Goal: Task Accomplishment & Management: Complete application form

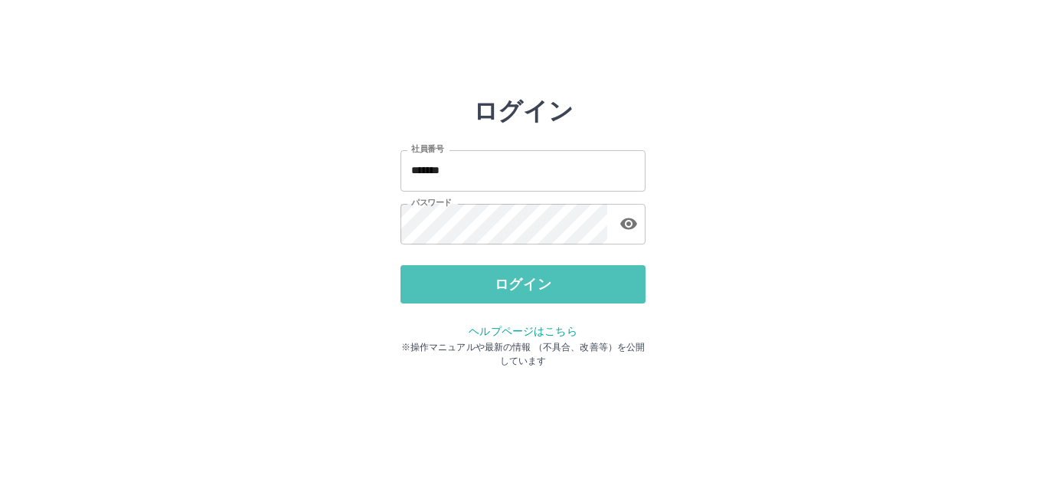
click at [510, 283] on button "ログイン" at bounding box center [522, 284] width 245 height 38
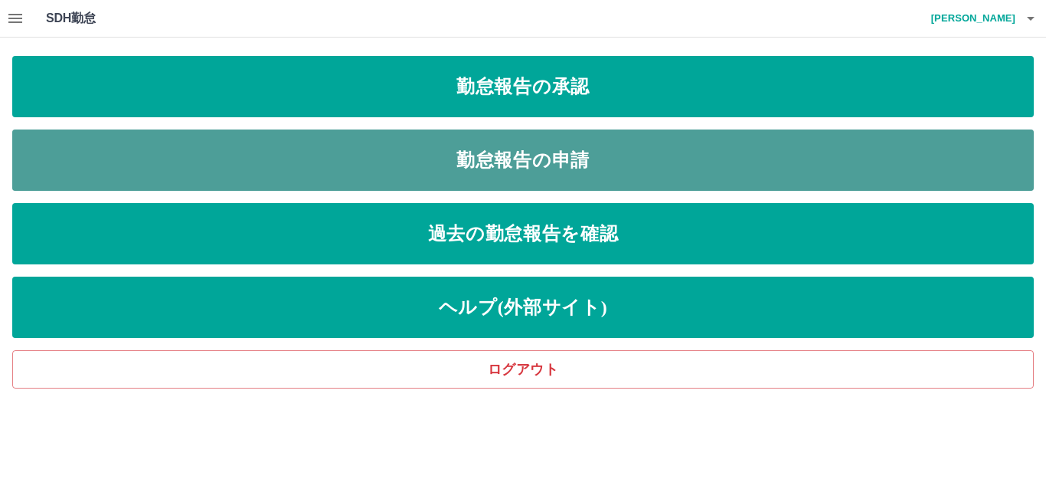
click at [518, 160] on link "勤怠報告の申請" at bounding box center [522, 159] width 1021 height 61
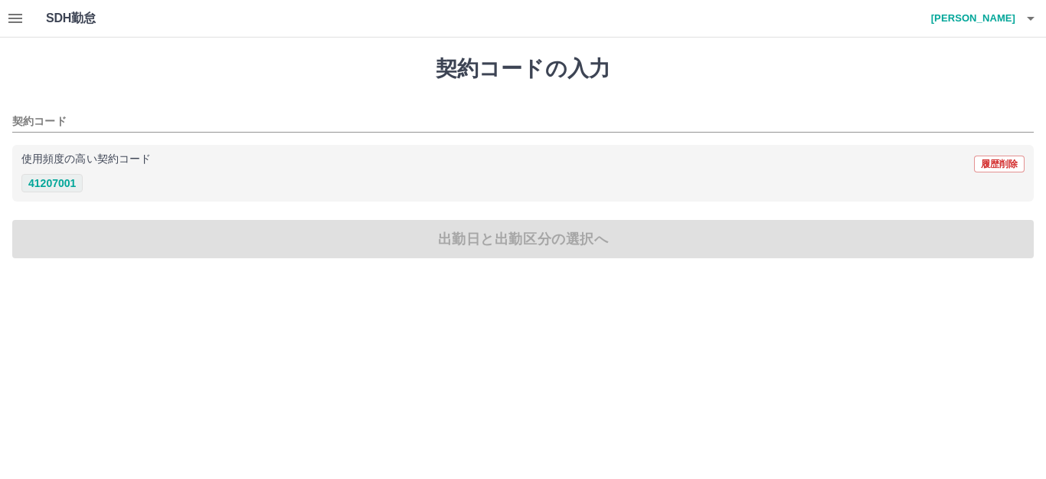
click at [60, 183] on button "41207001" at bounding box center [51, 183] width 61 height 18
type input "********"
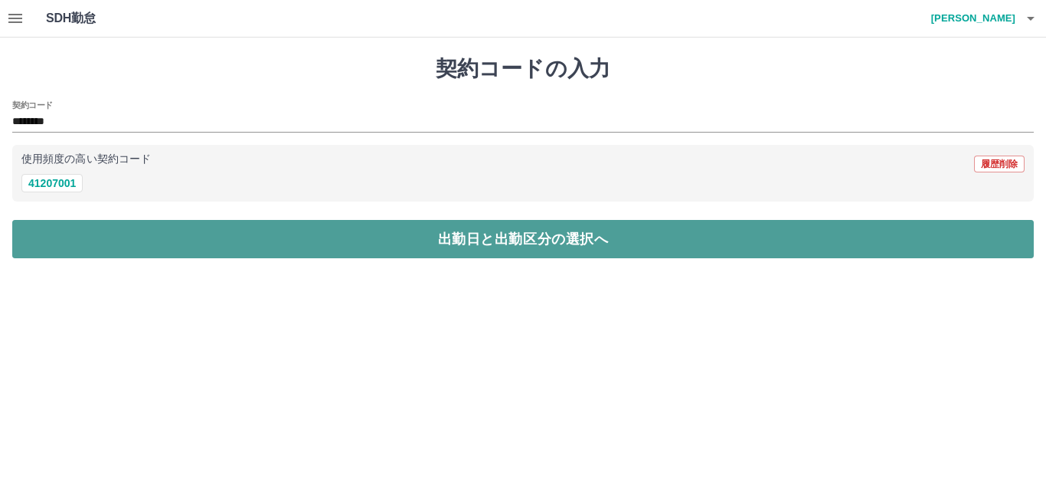
click at [459, 243] on button "出勤日と出勤区分の選択へ" at bounding box center [522, 239] width 1021 height 38
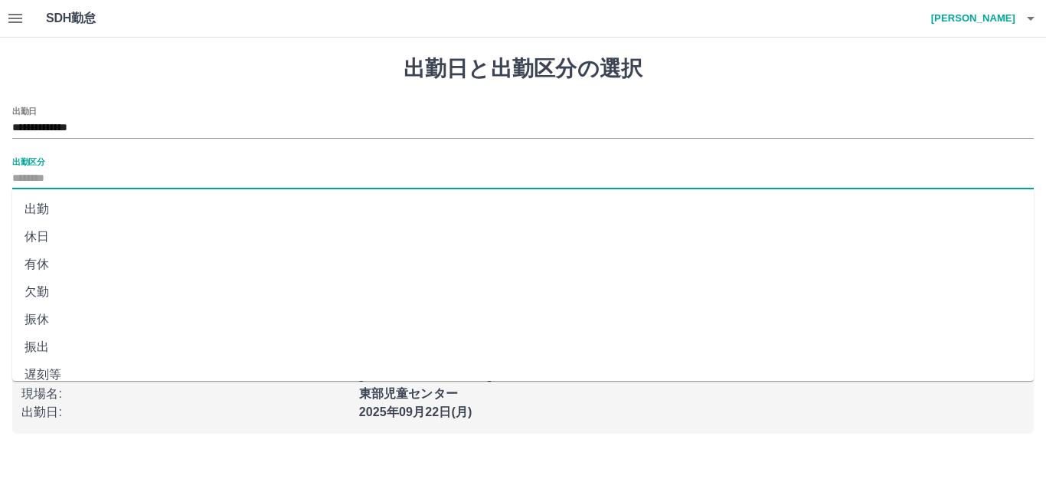
click at [13, 178] on input "出勤区分" at bounding box center [522, 178] width 1021 height 19
click at [38, 210] on li "出勤" at bounding box center [522, 209] width 1021 height 28
type input "**"
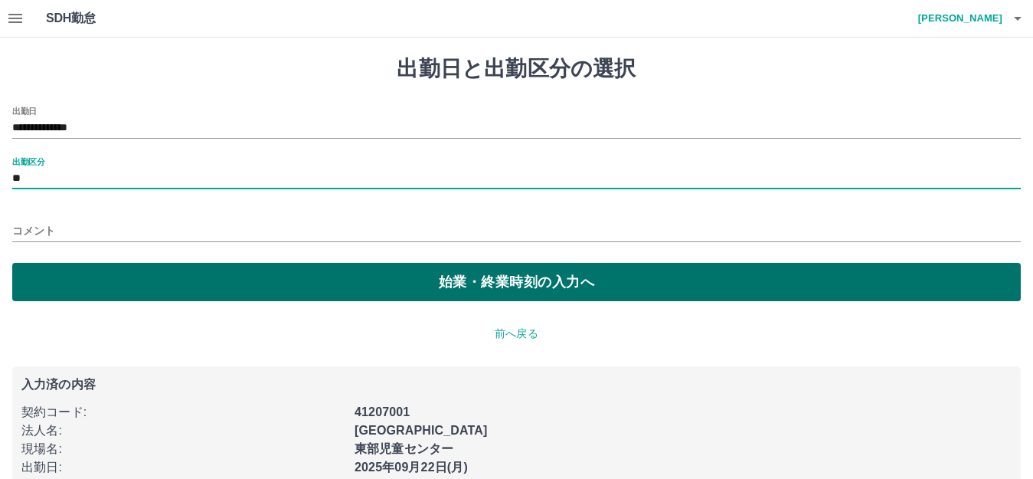
click at [451, 287] on button "始業・終業時刻の入力へ" at bounding box center [516, 282] width 1008 height 38
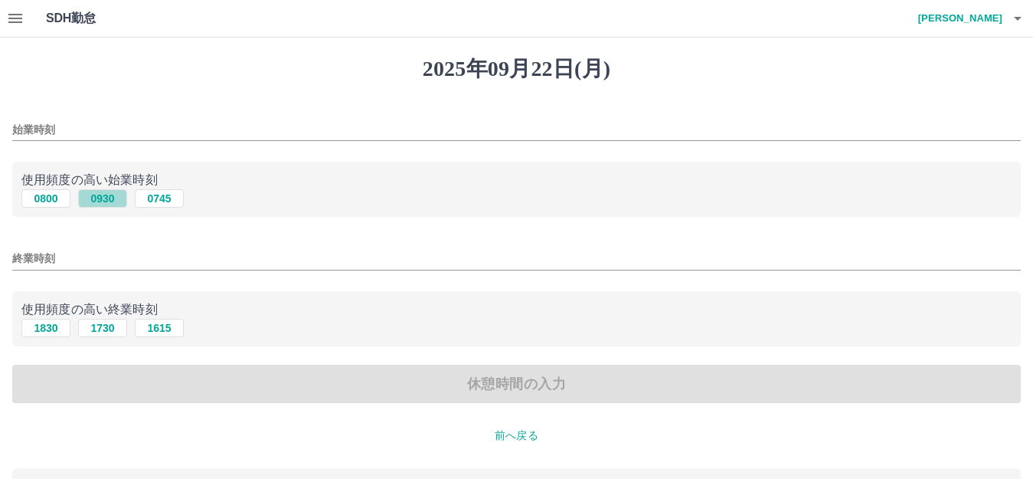
click at [107, 202] on button "0930" at bounding box center [102, 198] width 49 height 18
type input "****"
click at [45, 330] on button "1830" at bounding box center [45, 328] width 49 height 18
type input "****"
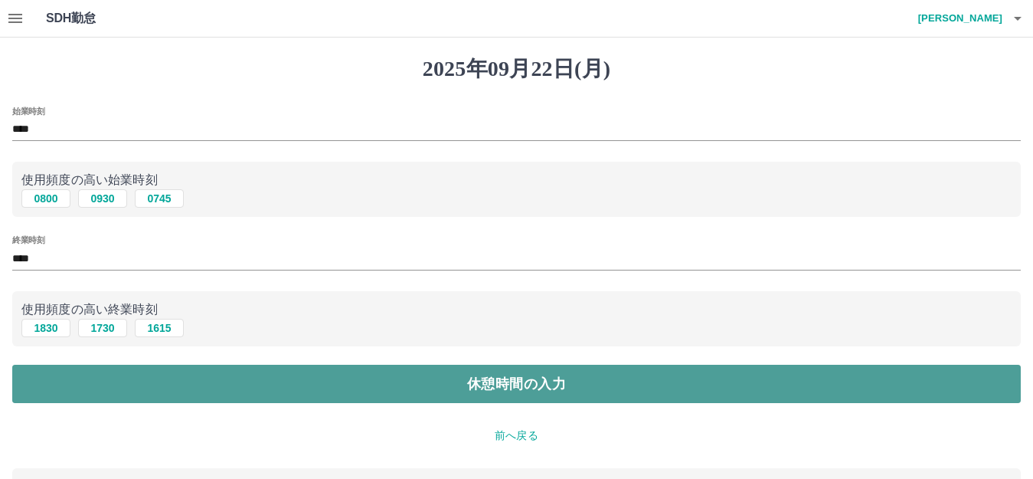
click at [476, 388] on button "休憩時間の入力" at bounding box center [516, 383] width 1008 height 38
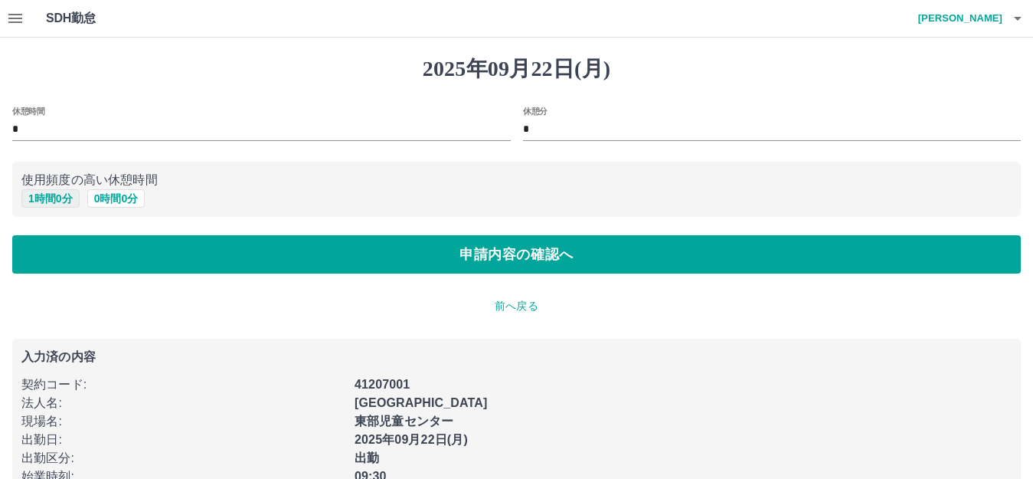
click at [53, 203] on button "1 時間 0 分" at bounding box center [50, 198] width 58 height 18
type input "*"
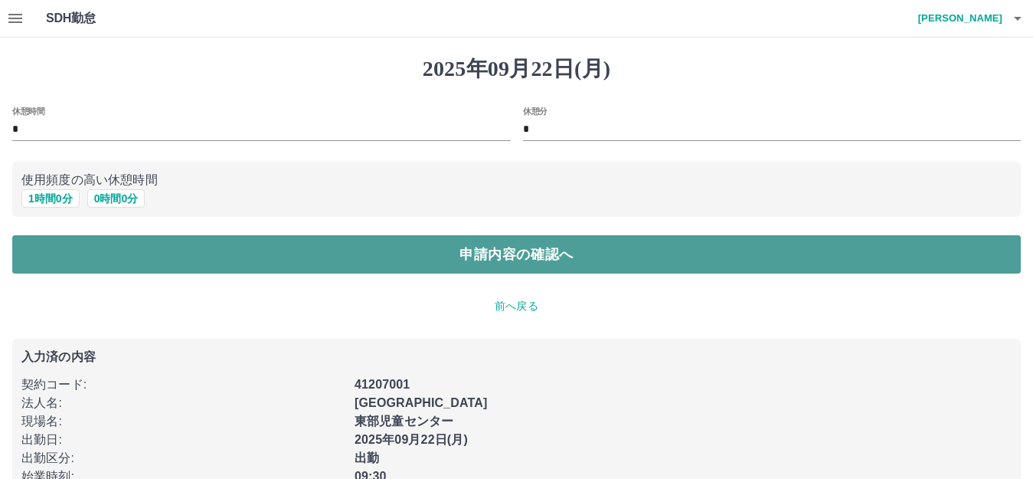
click at [494, 257] on button "申請内容の確認へ" at bounding box center [516, 254] width 1008 height 38
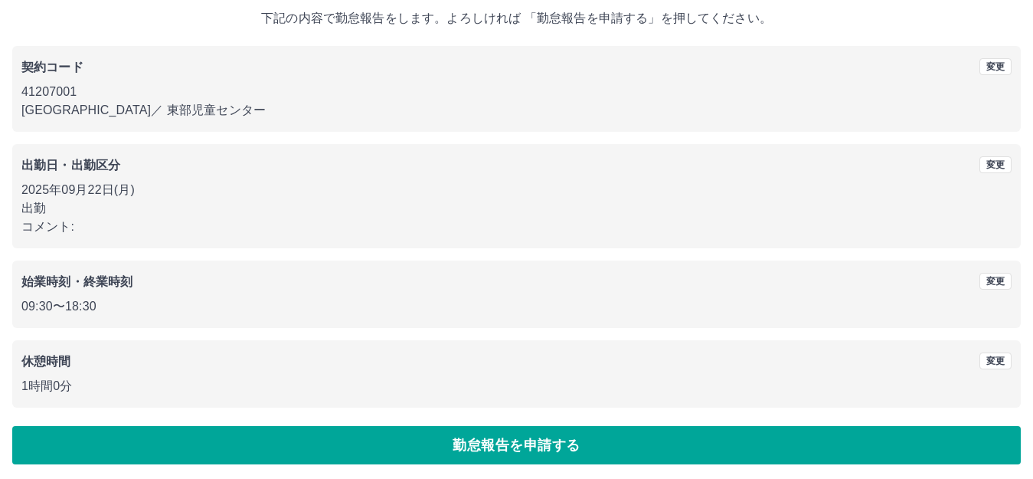
scroll to position [95, 0]
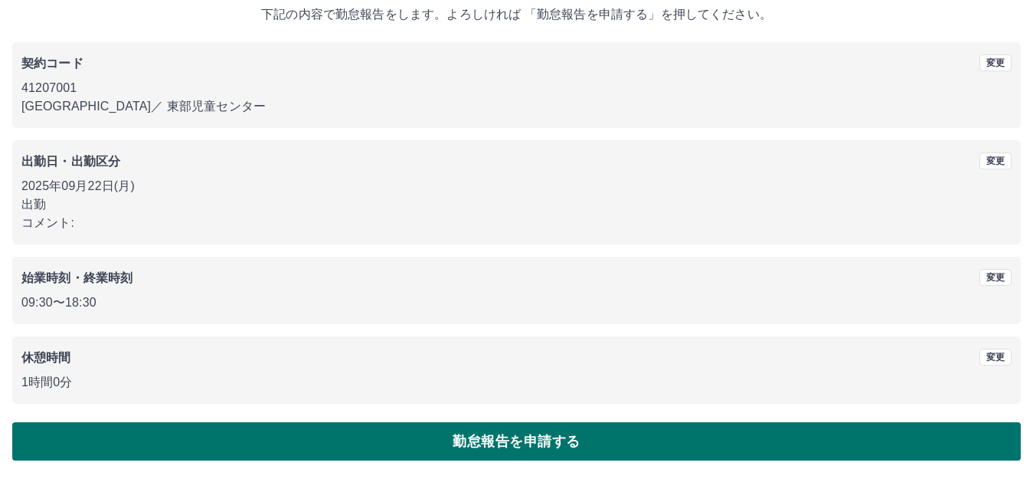
click at [523, 445] on button "勤怠報告を申請する" at bounding box center [516, 441] width 1008 height 38
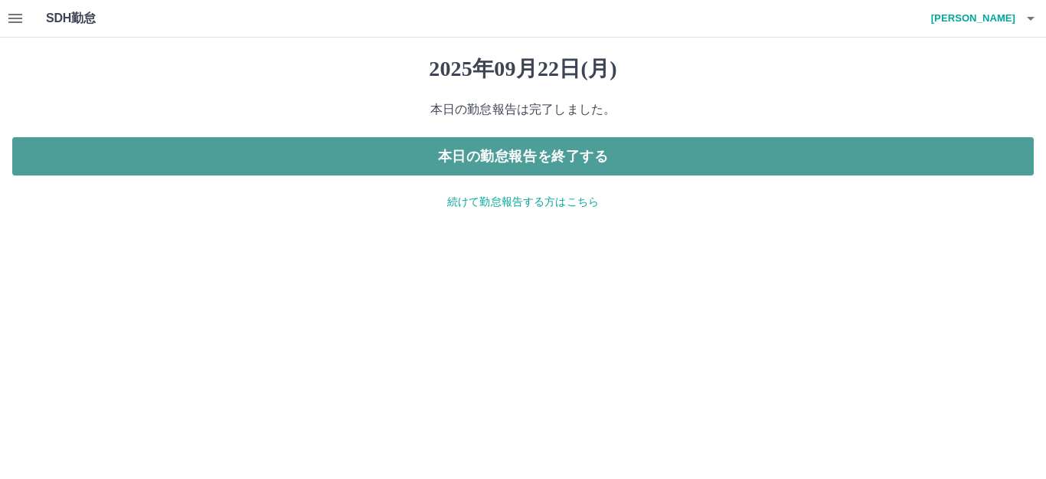
click at [511, 158] on button "本日の勤怠報告を終了する" at bounding box center [522, 156] width 1021 height 38
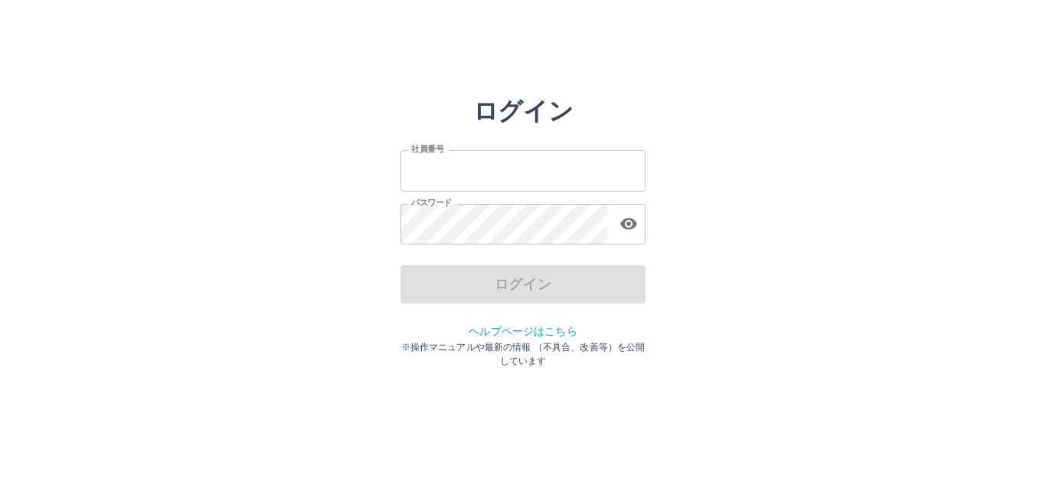
type input "*******"
click at [515, 284] on div "ログイン" at bounding box center [522, 284] width 245 height 38
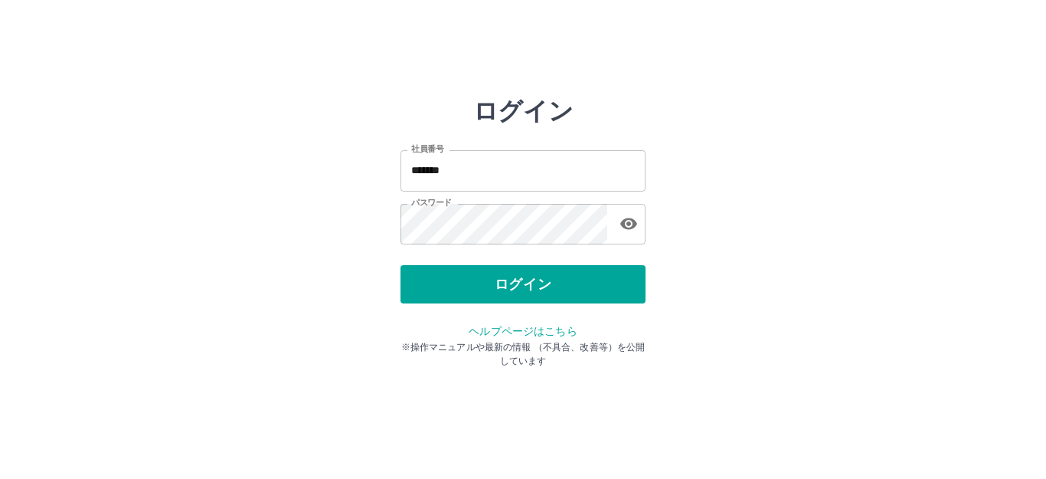
click at [515, 284] on button "ログイン" at bounding box center [522, 284] width 245 height 38
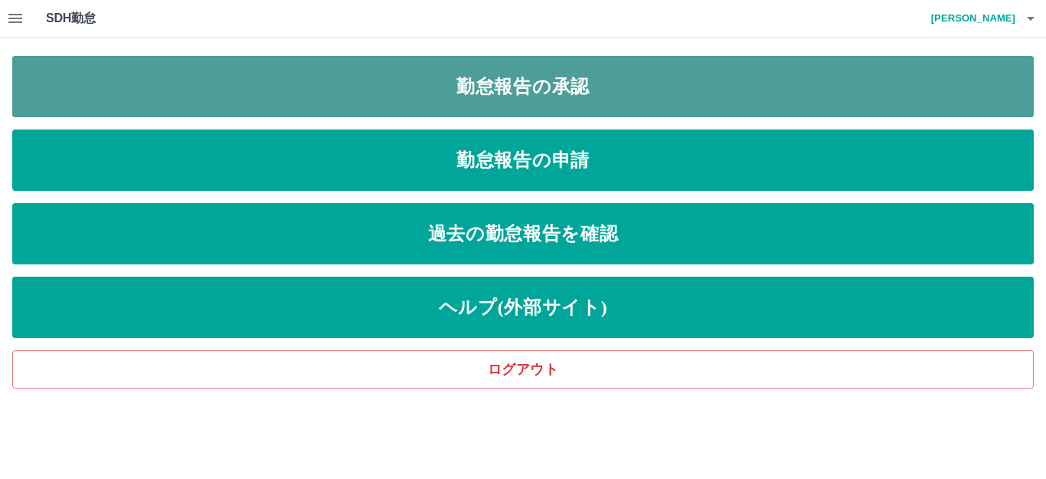
click at [527, 83] on link "勤怠報告の承認" at bounding box center [522, 86] width 1021 height 61
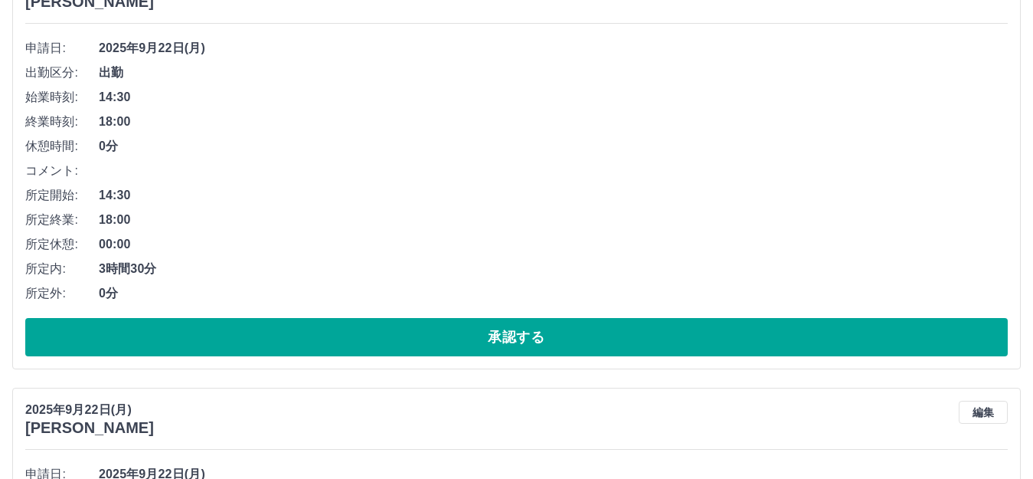
scroll to position [230, 0]
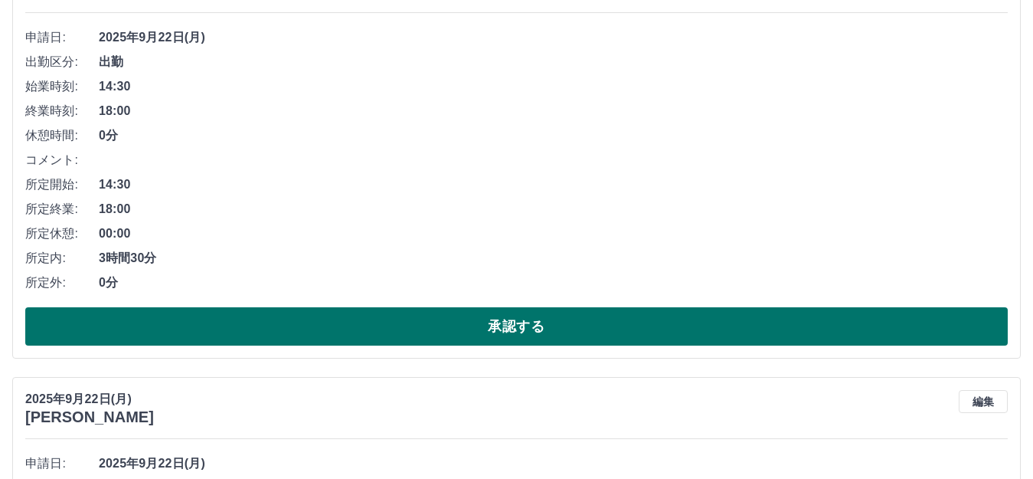
click at [506, 332] on button "承認する" at bounding box center [516, 326] width 982 height 38
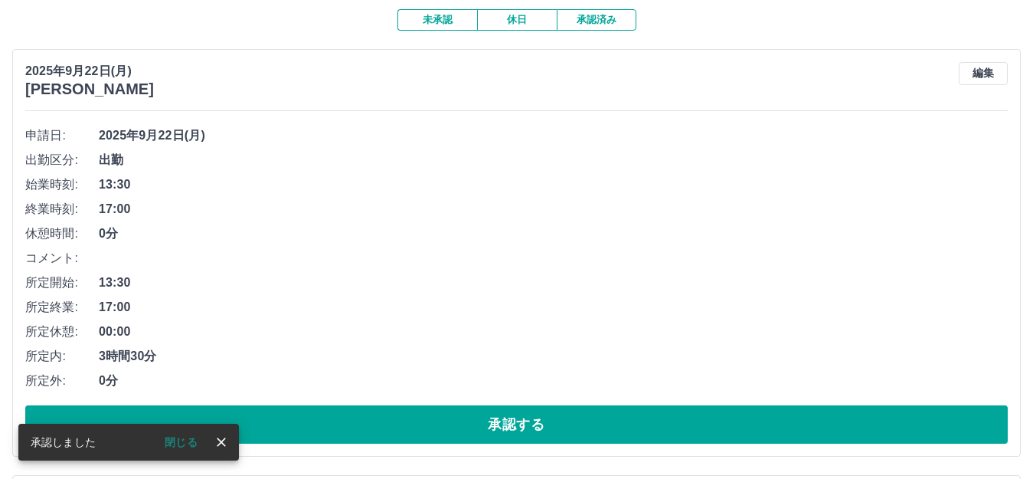
scroll to position [153, 0]
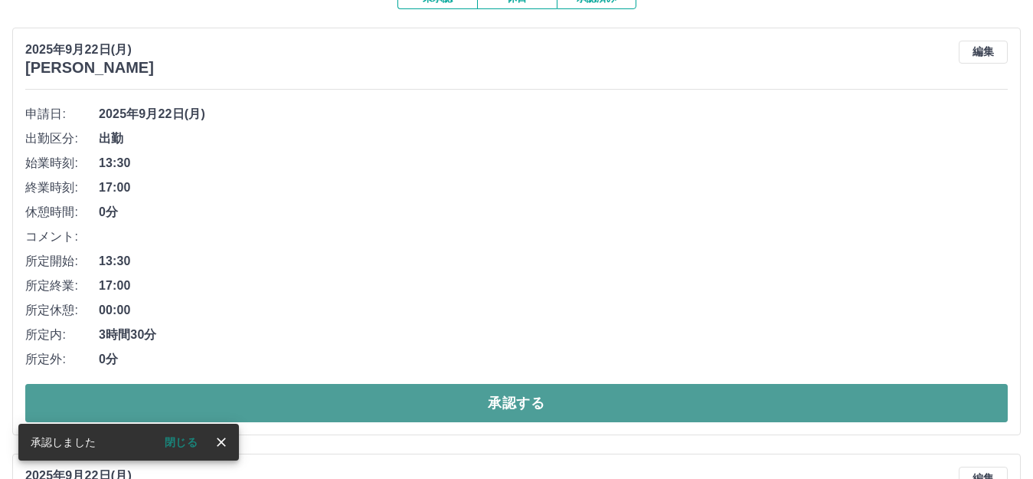
click at [510, 404] on button "承認する" at bounding box center [516, 403] width 982 height 38
click at [510, 403] on button "承認する" at bounding box center [516, 403] width 982 height 38
click at [511, 403] on button "承認する" at bounding box center [516, 403] width 982 height 38
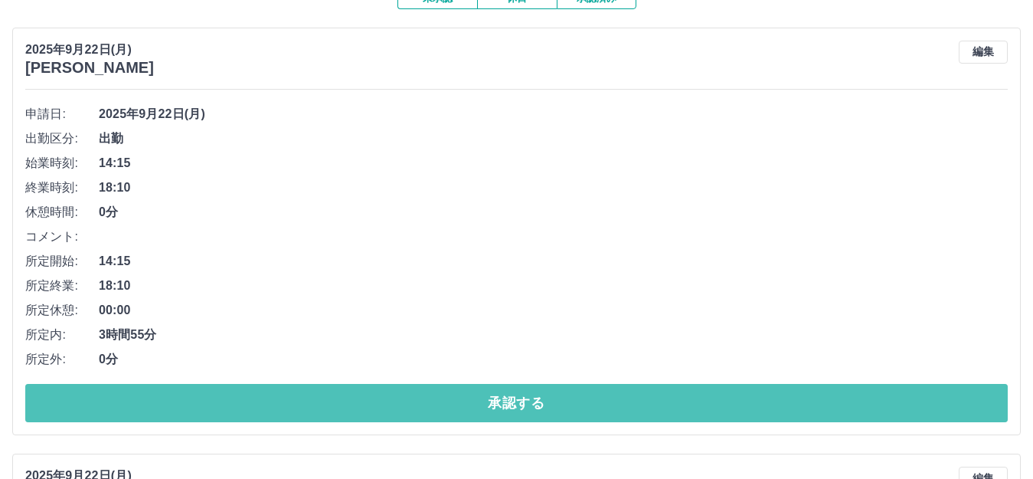
click at [511, 403] on button "承認する" at bounding box center [516, 403] width 982 height 38
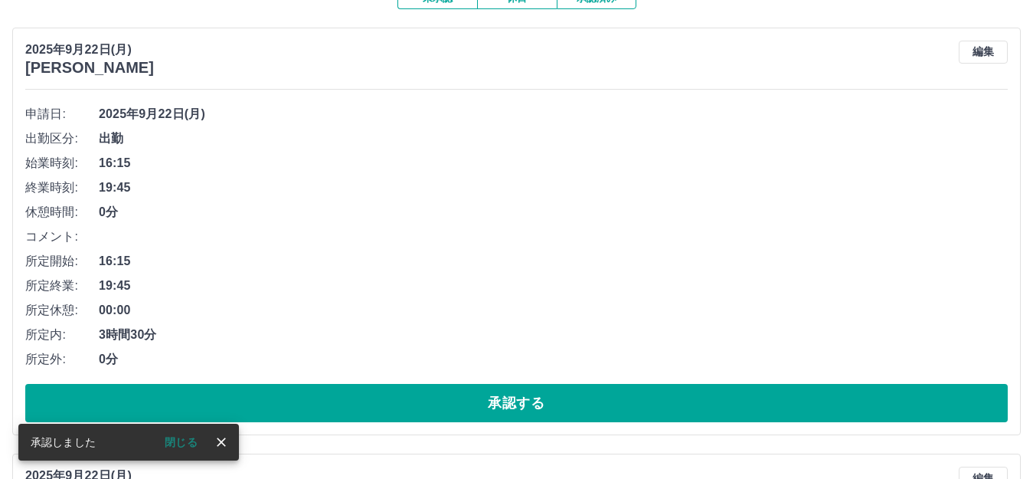
click at [515, 406] on button "承認する" at bounding box center [516, 403] width 982 height 38
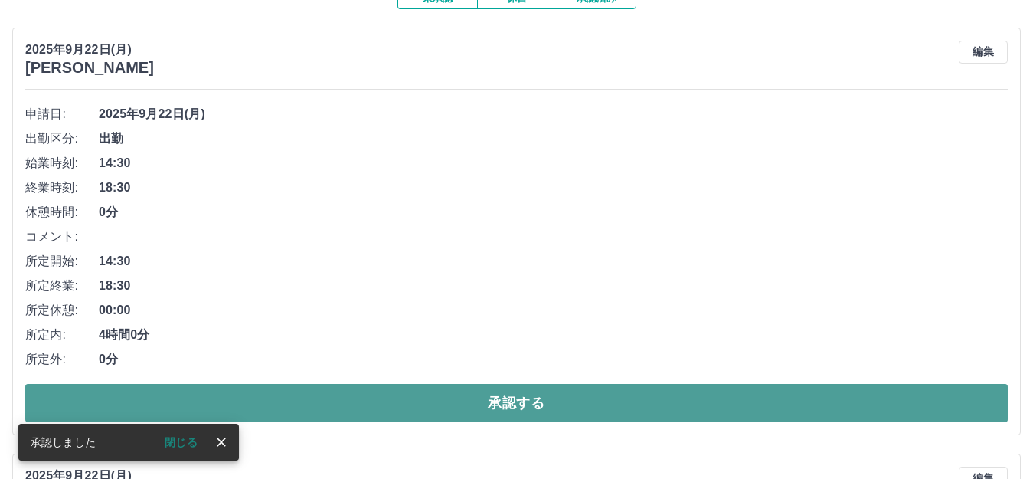
click at [515, 404] on button "承認する" at bounding box center [516, 403] width 982 height 38
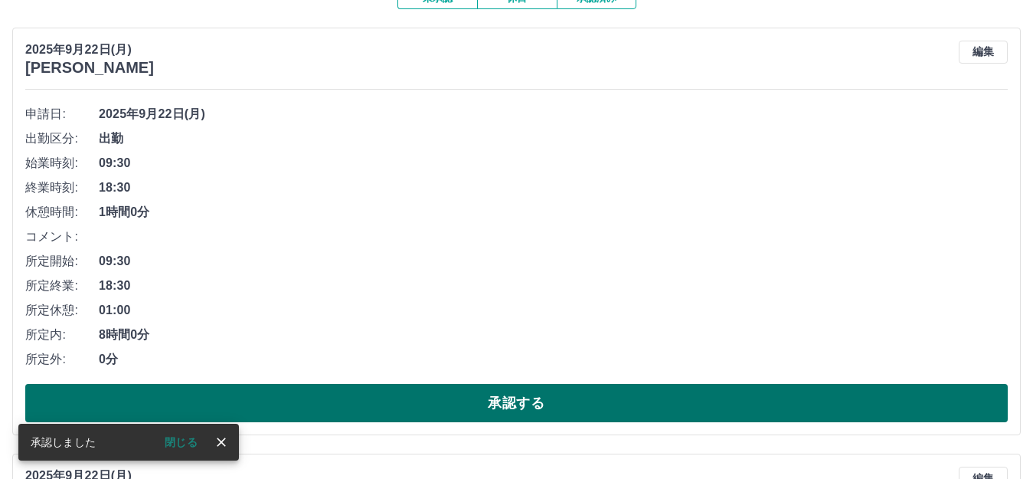
click at [513, 407] on button "承認する" at bounding box center [516, 403] width 982 height 38
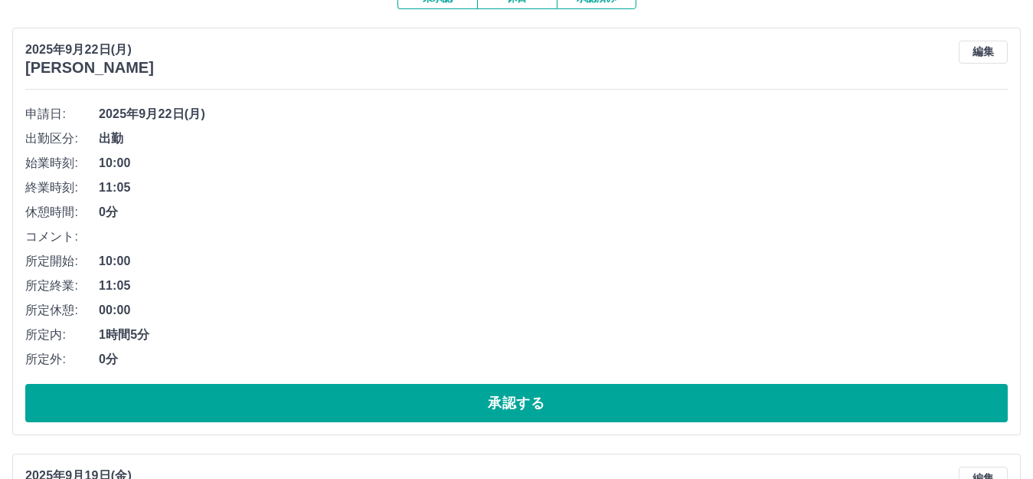
click at [513, 407] on button "承認する" at bounding box center [516, 403] width 982 height 38
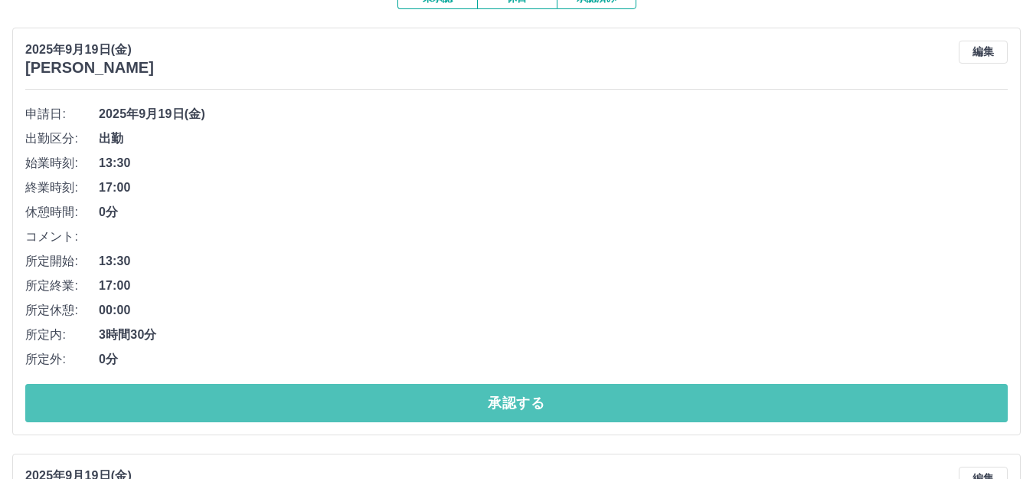
click at [515, 407] on button "承認する" at bounding box center [516, 403] width 982 height 38
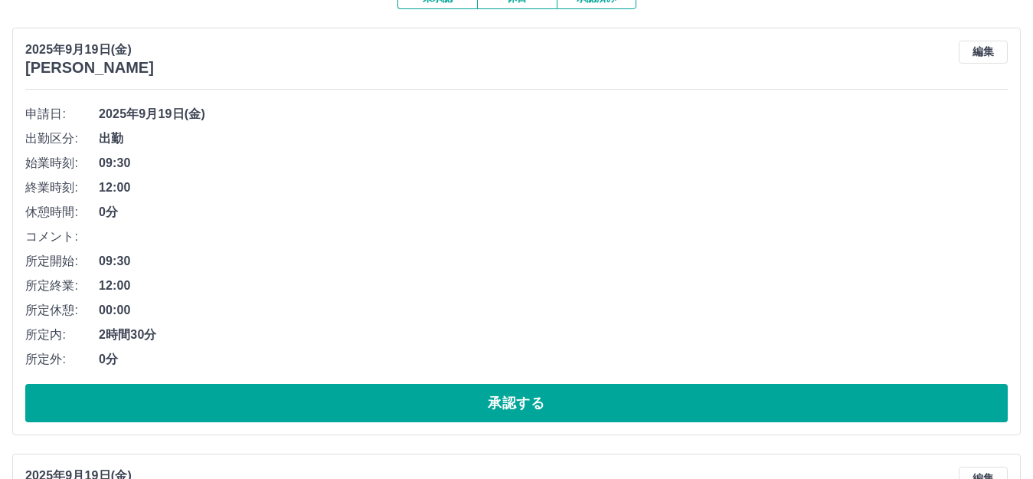
click at [507, 407] on button "承認する" at bounding box center [516, 403] width 982 height 38
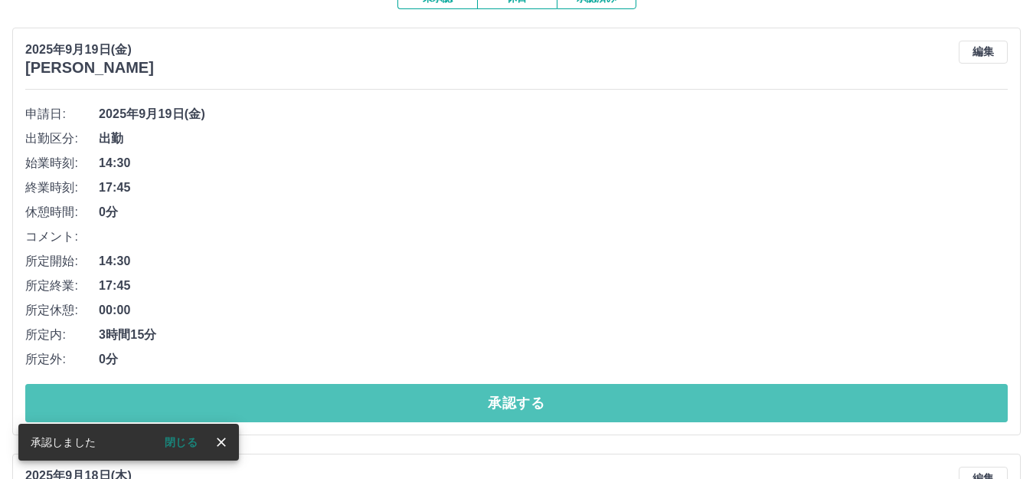
click at [507, 406] on button "承認する" at bounding box center [516, 403] width 982 height 38
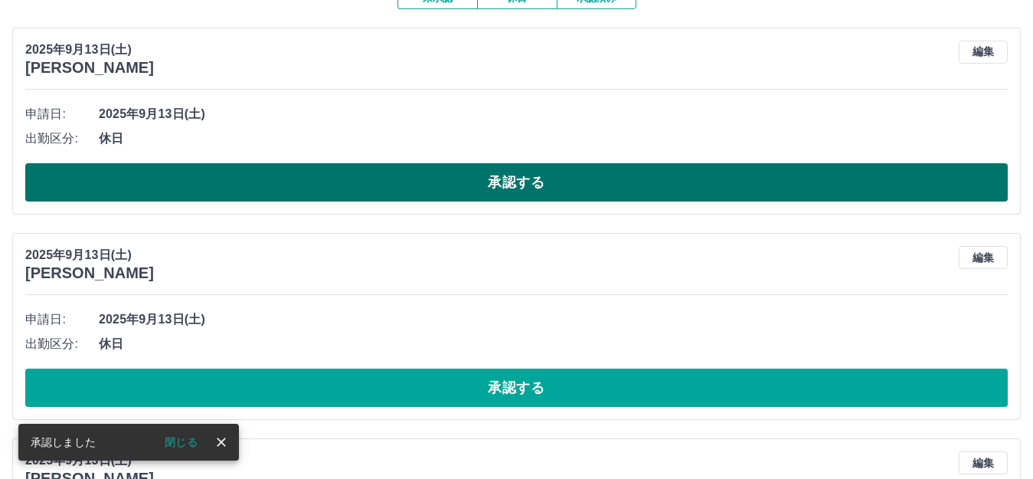
click at [511, 190] on button "承認する" at bounding box center [516, 182] width 982 height 38
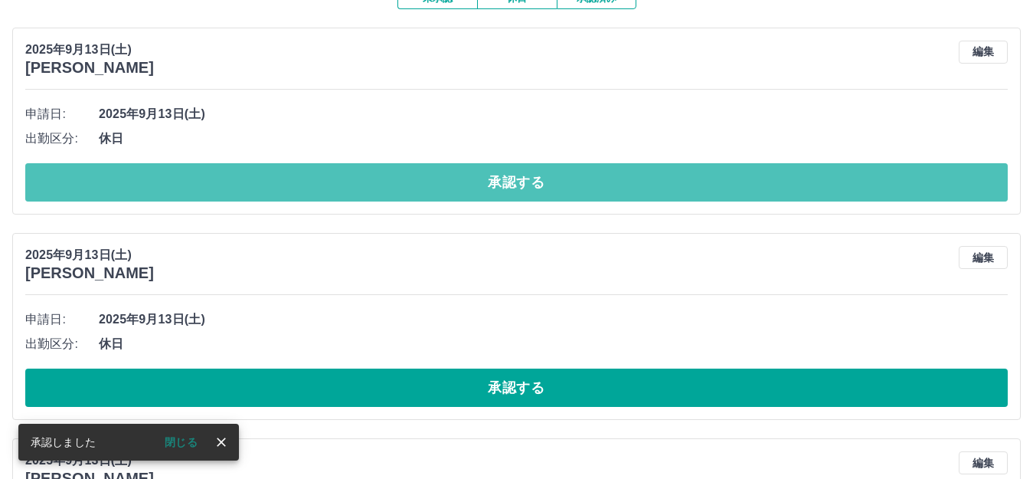
click at [511, 190] on button "承認する" at bounding box center [516, 182] width 982 height 38
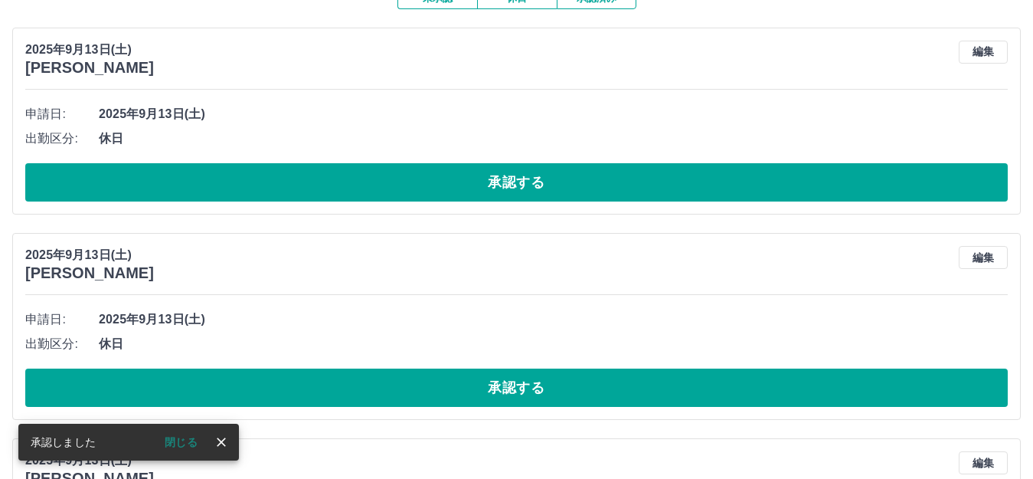
click at [511, 190] on button "承認する" at bounding box center [516, 182] width 982 height 38
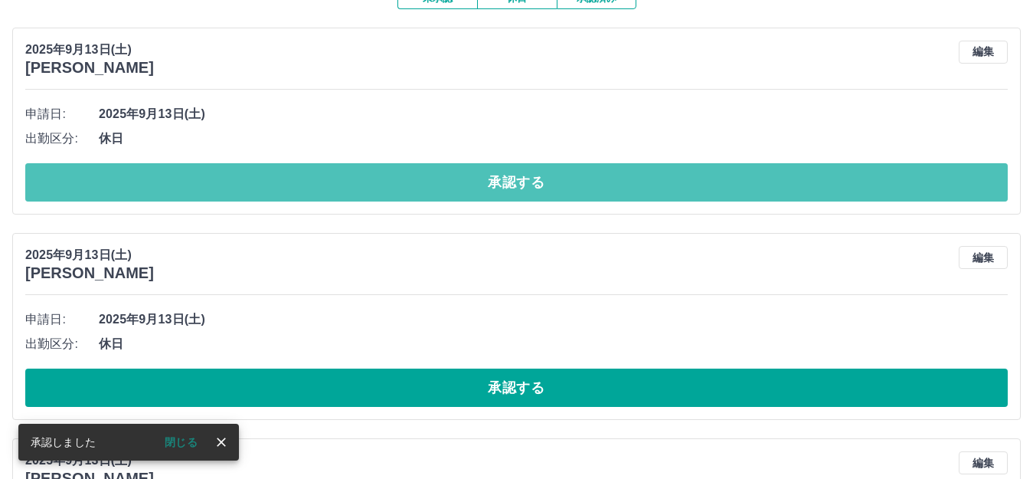
click at [511, 190] on button "承認する" at bounding box center [516, 182] width 982 height 38
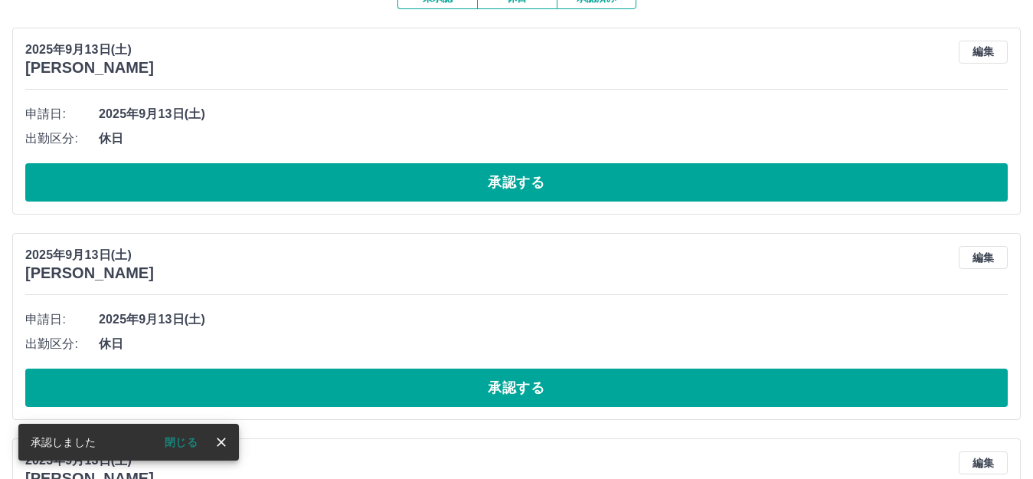
click at [511, 190] on button "承認する" at bounding box center [516, 182] width 982 height 38
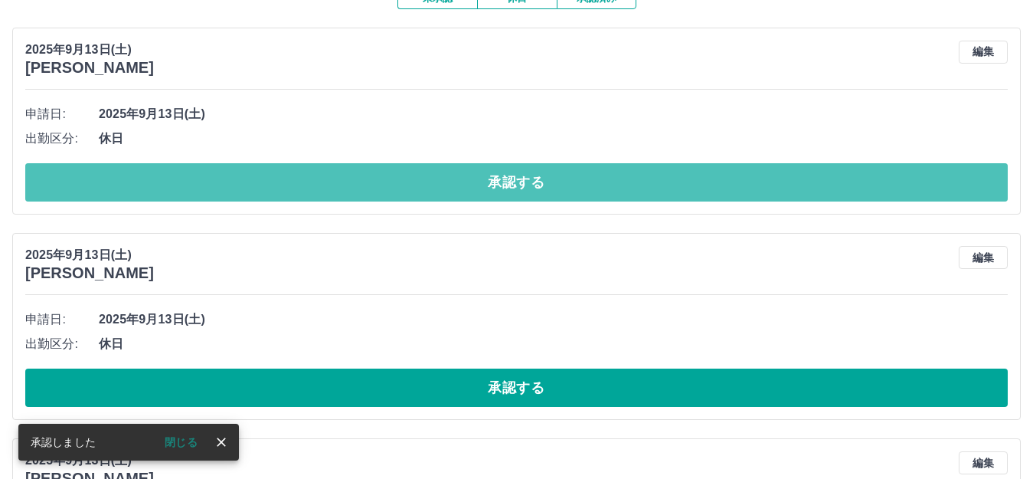
click at [507, 188] on button "承認する" at bounding box center [516, 182] width 982 height 38
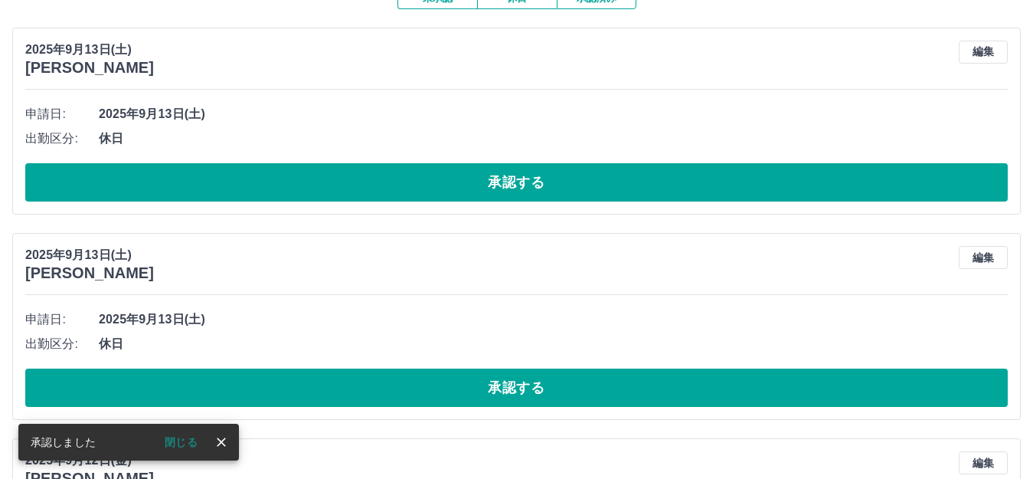
click at [507, 188] on button "承認する" at bounding box center [516, 182] width 982 height 38
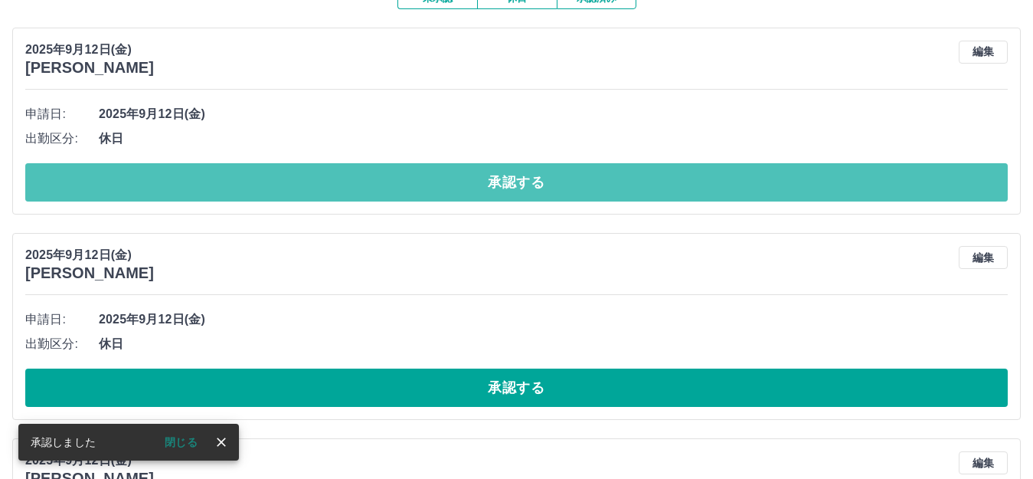
click at [507, 188] on button "承認する" at bounding box center [516, 182] width 982 height 38
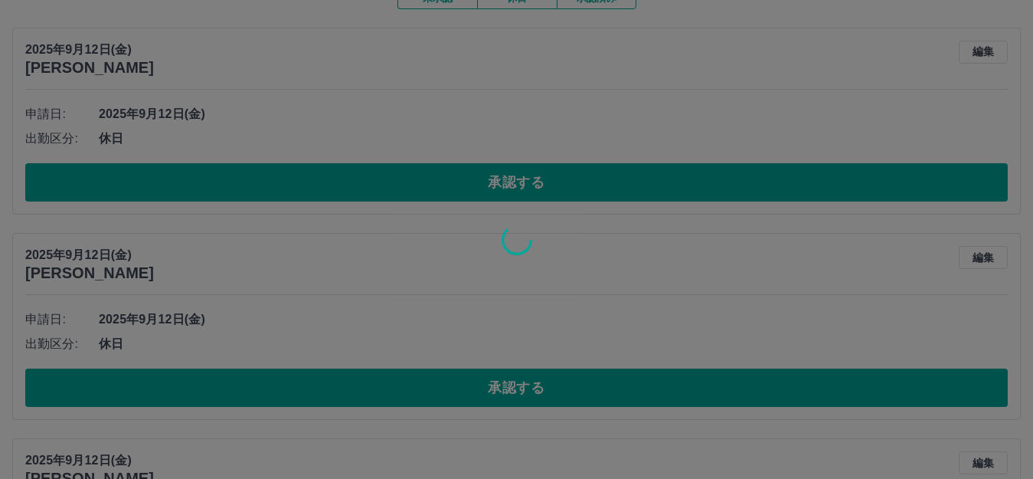
scroll to position [114, 0]
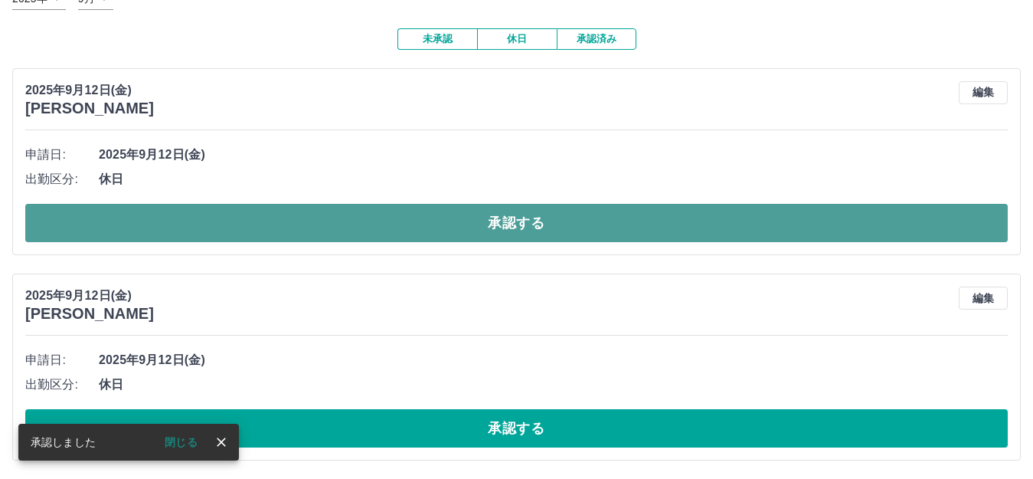
click at [516, 220] on button "承認する" at bounding box center [516, 223] width 982 height 38
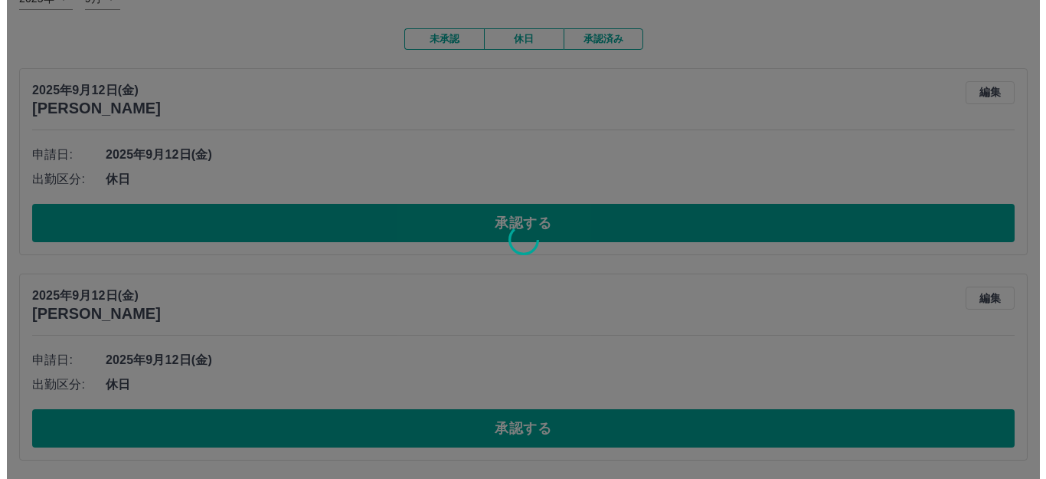
scroll to position [0, 0]
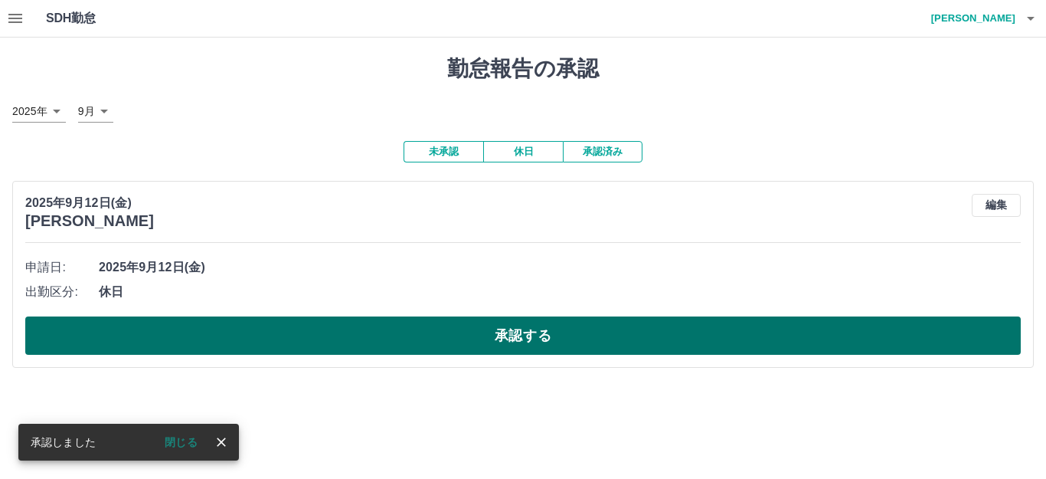
click at [513, 338] on button "承認する" at bounding box center [522, 335] width 995 height 38
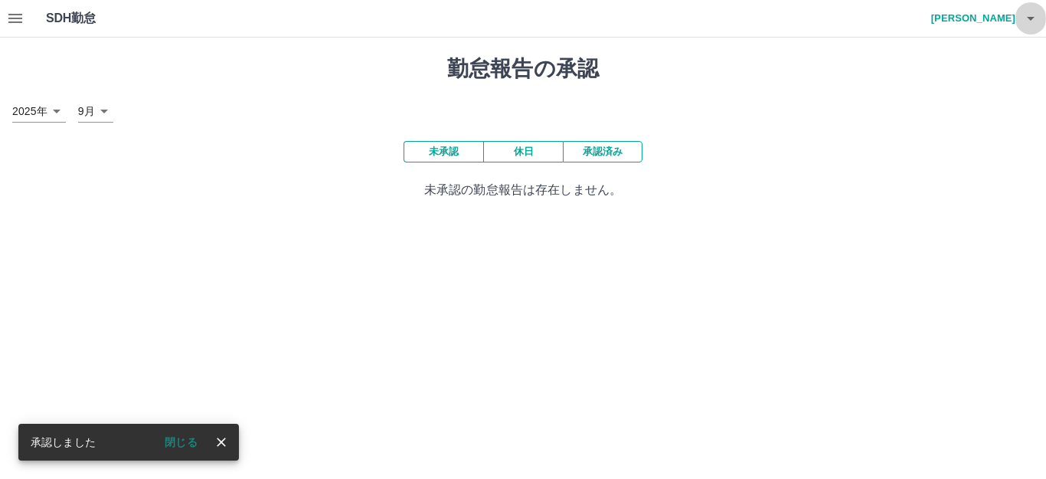
click at [1030, 22] on icon "button" at bounding box center [1030, 18] width 18 height 18
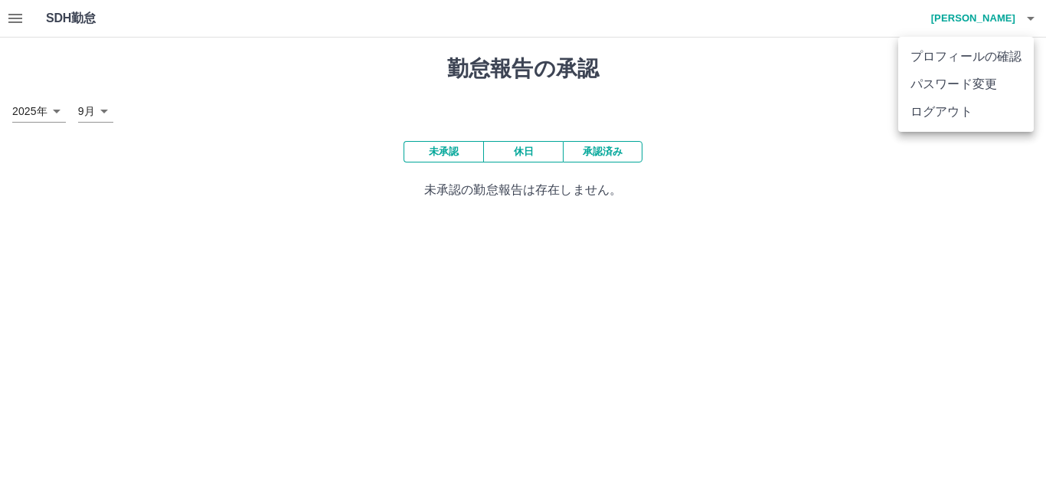
click at [933, 115] on li "ログアウト" at bounding box center [966, 112] width 136 height 28
